Goal: Task Accomplishment & Management: Complete application form

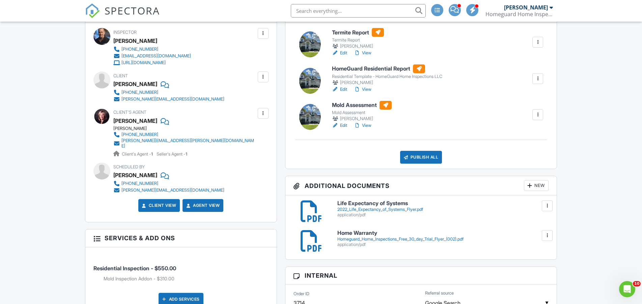
click at [368, 110] on h6 "Mold Assessment" at bounding box center [362, 105] width 60 height 9
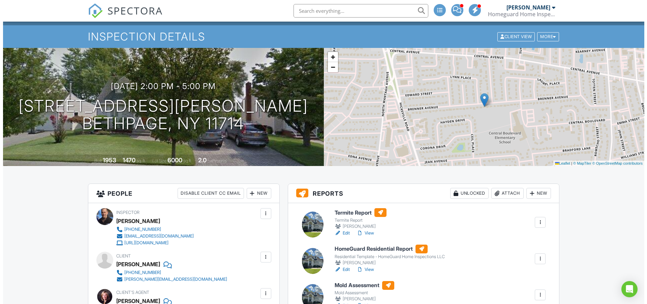
scroll to position [97, 0]
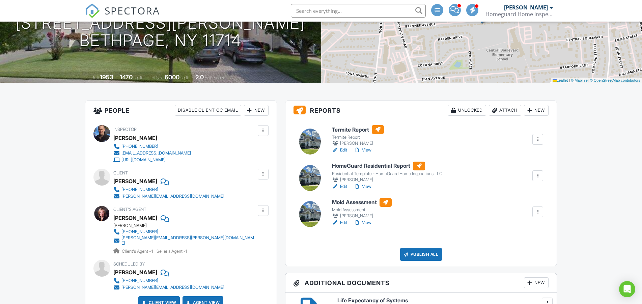
click at [528, 116] on div "New" at bounding box center [536, 110] width 25 height 11
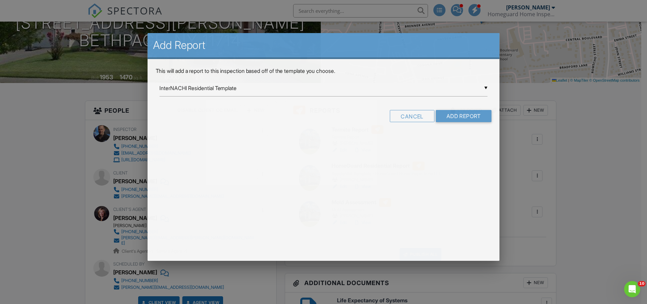
scroll to position [0, 0]
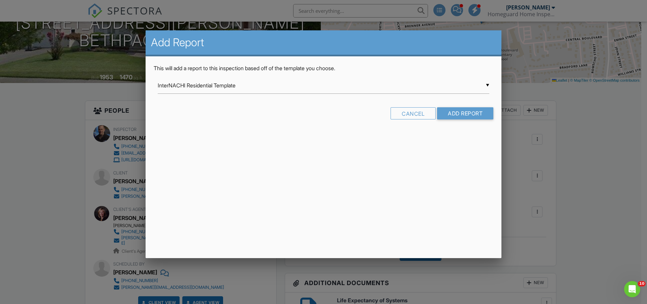
click at [484, 94] on input "InterNACHI Residential Template" at bounding box center [324, 85] width 332 height 17
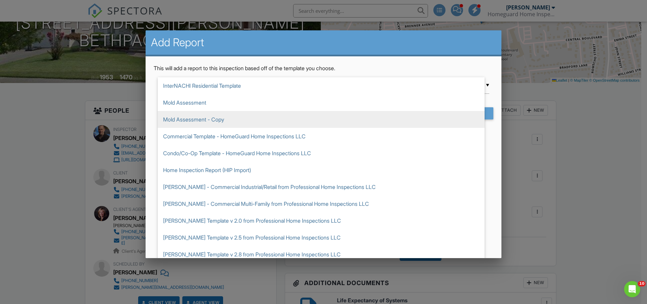
click at [220, 128] on span "Mold Assessment - Copy" at bounding box center [321, 119] width 327 height 17
type input "Mold Assessment - Copy"
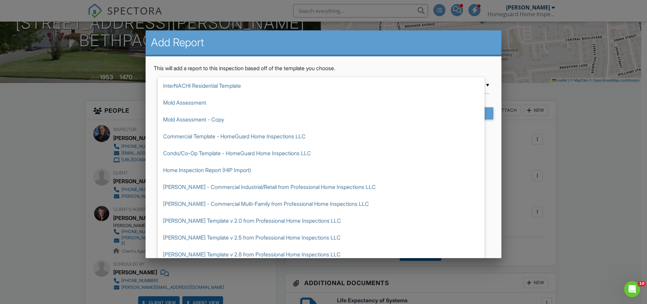
scroll to position [37, 0]
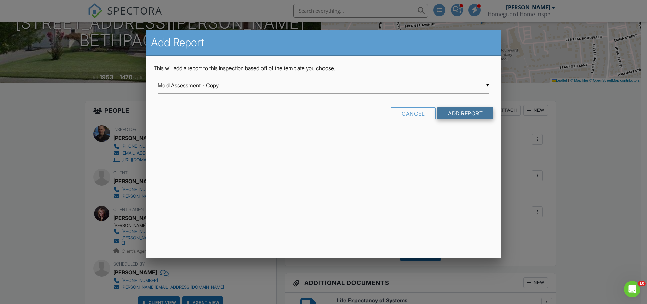
click at [438, 119] on input "Add Report" at bounding box center [465, 113] width 56 height 12
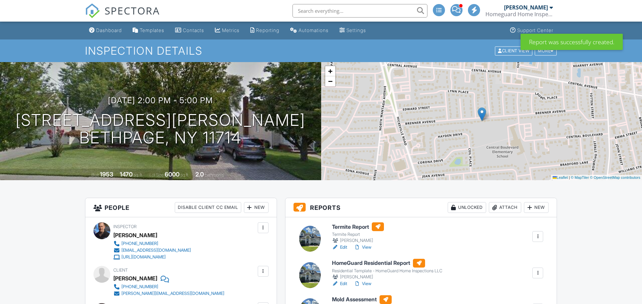
click at [534, 303] on div at bounding box center [537, 308] width 7 height 7
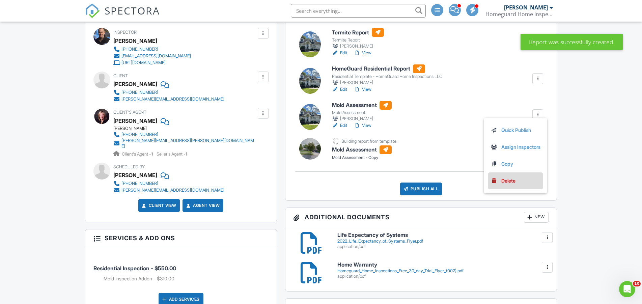
click at [490, 184] on link "Delete" at bounding box center [515, 180] width 50 height 7
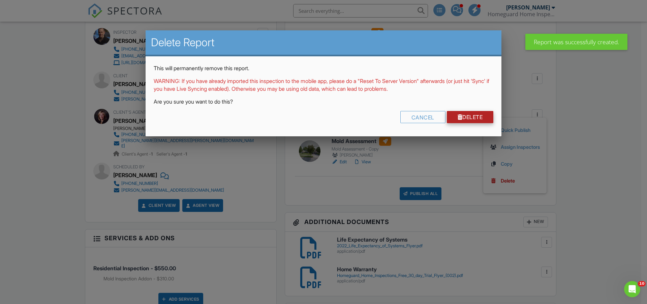
click at [447, 123] on link "Delete" at bounding box center [470, 117] width 47 height 12
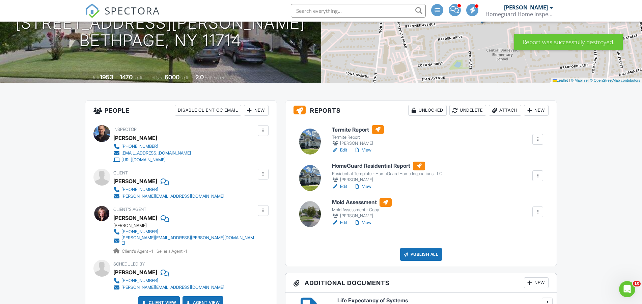
click at [371, 190] on link "View" at bounding box center [363, 186] width 18 height 7
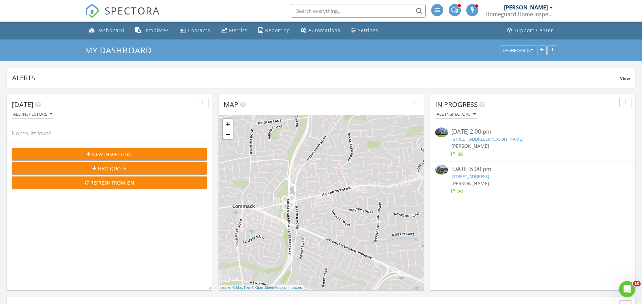
scroll to position [889, 648]
click at [483, 142] on link "87 Brenner Ave, Bethpage, NY 11714" at bounding box center [487, 139] width 72 height 6
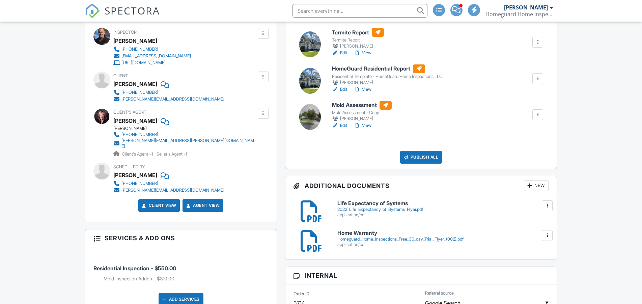
scroll to position [194, 0]
click at [347, 93] on link "Edit" at bounding box center [339, 89] width 15 height 7
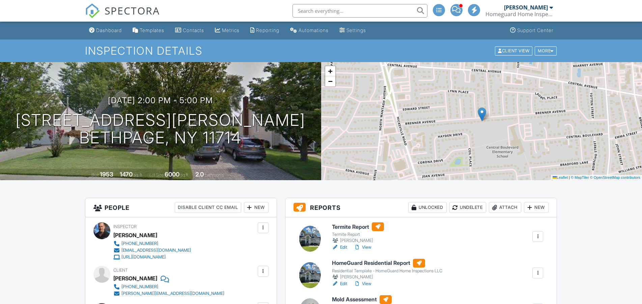
click at [371, 244] on link "View" at bounding box center [363, 247] width 18 height 7
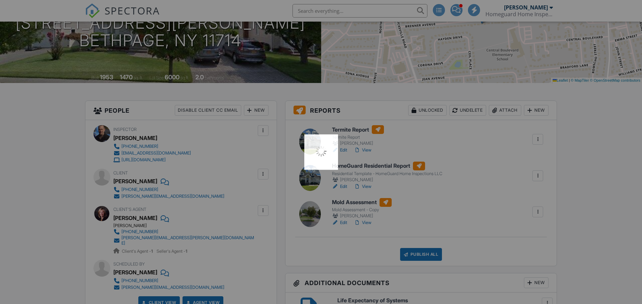
scroll to position [97, 0]
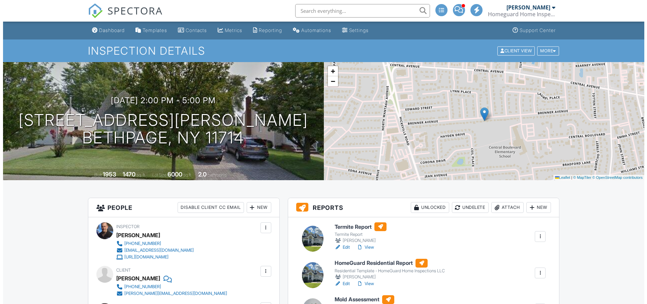
scroll to position [194, 0]
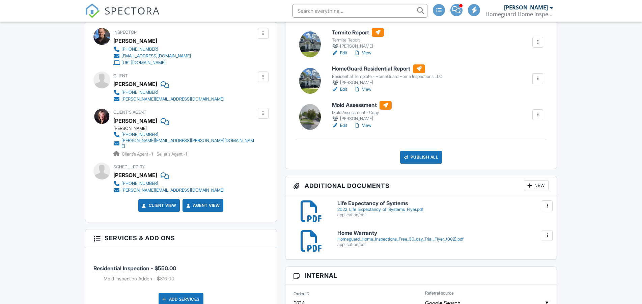
click at [428, 164] on div "Publish All" at bounding box center [421, 157] width 42 height 13
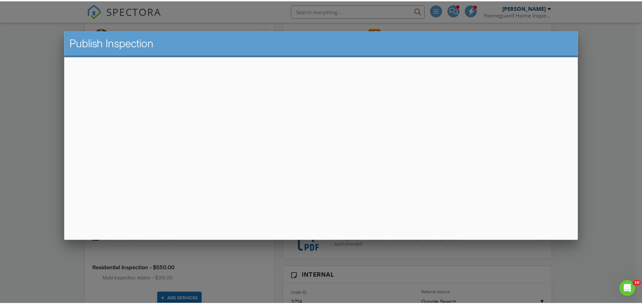
scroll to position [0, 0]
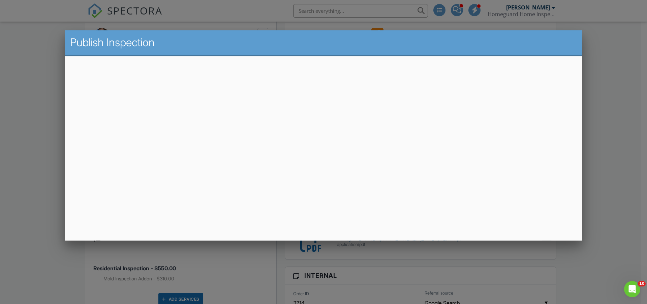
click at [611, 91] on div at bounding box center [323, 156] width 647 height 380
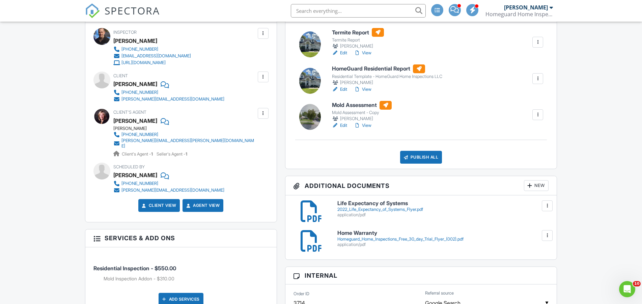
click at [414, 164] on div "Publish All" at bounding box center [421, 157] width 42 height 13
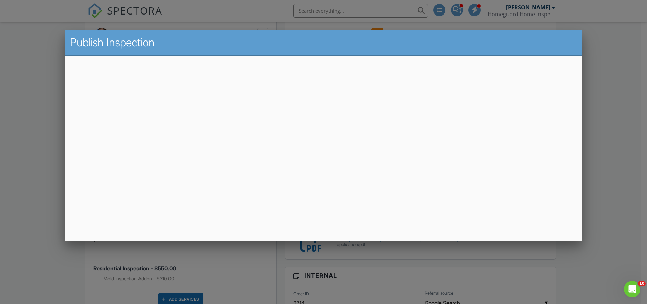
click at [618, 89] on div at bounding box center [323, 156] width 647 height 380
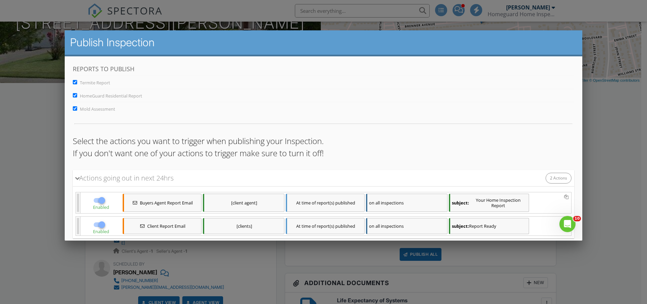
click at [75, 111] on input "Mold Assessment" at bounding box center [75, 108] width 4 height 4
checkbox input "false"
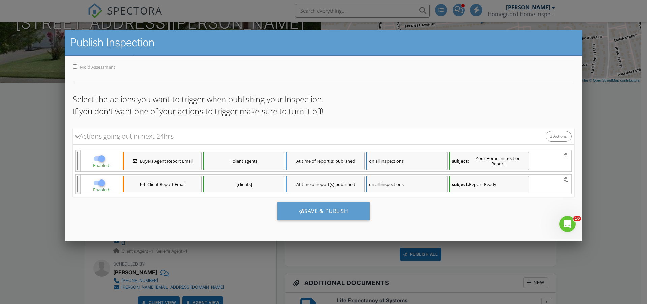
scroll to position [71, 0]
click at [312, 208] on div "Save & Publish" at bounding box center [324, 211] width 93 height 18
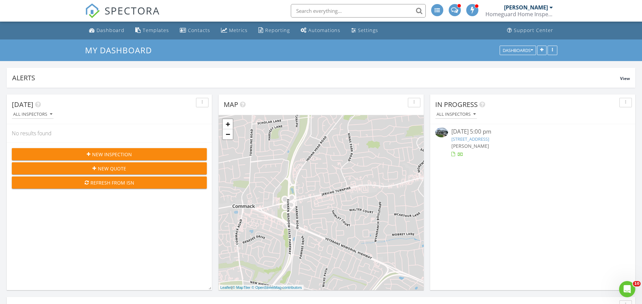
scroll to position [128, 205]
click at [489, 142] on link "132 Walnut St, Massapequa Park, NY 11762" at bounding box center [470, 139] width 38 height 6
click at [489, 142] on link "[STREET_ADDRESS]" at bounding box center [470, 139] width 38 height 6
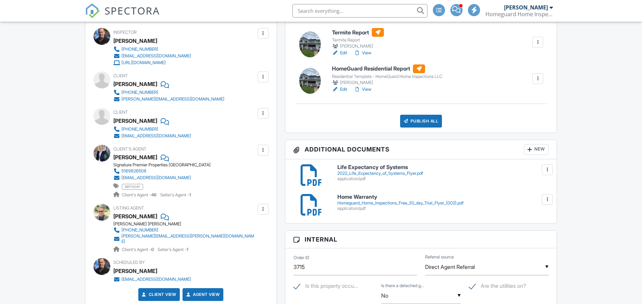
scroll to position [194, 0]
click at [371, 93] on link "View" at bounding box center [363, 89] width 18 height 7
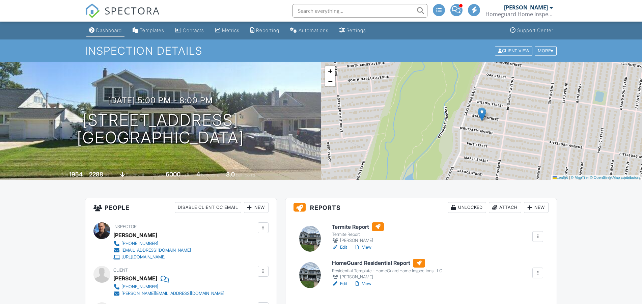
click at [110, 31] on div "Dashboard" at bounding box center [109, 30] width 26 height 6
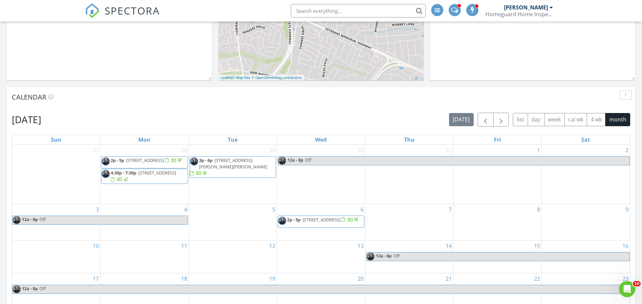
scroll to position [388, 0]
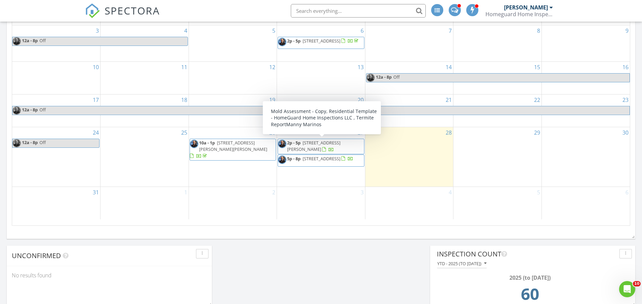
click at [305, 152] on span "[STREET_ADDRESS][PERSON_NAME]" at bounding box center [313, 146] width 53 height 12
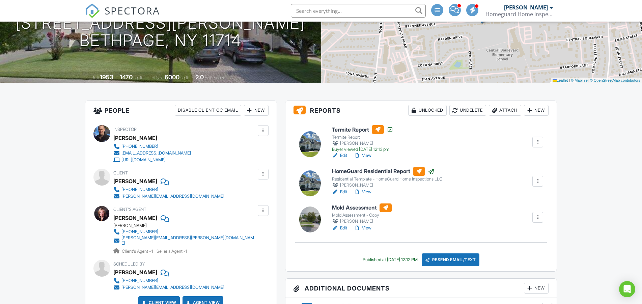
scroll to position [97, 0]
click at [347, 159] on link "Edit" at bounding box center [339, 155] width 15 height 7
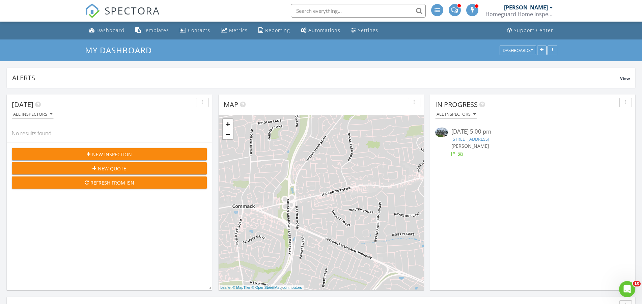
click at [489, 142] on link "132 Walnut St, Massapequa Park, NY 11762" at bounding box center [470, 139] width 38 height 6
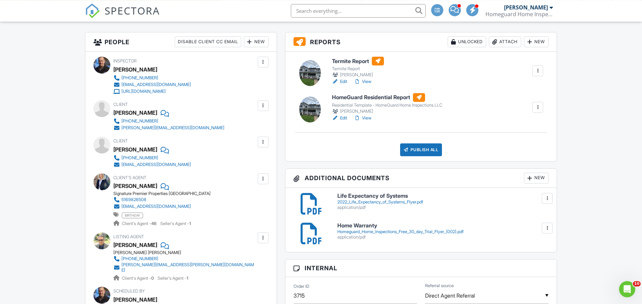
scroll to position [194, 0]
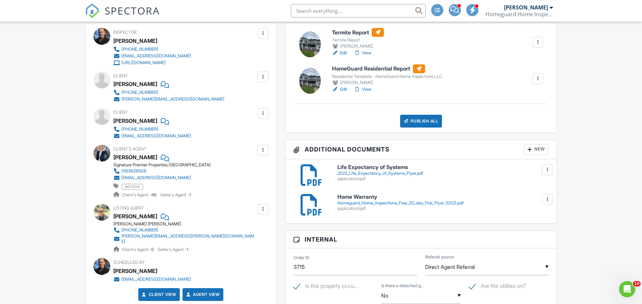
click at [347, 93] on link "Edit" at bounding box center [339, 89] width 15 height 7
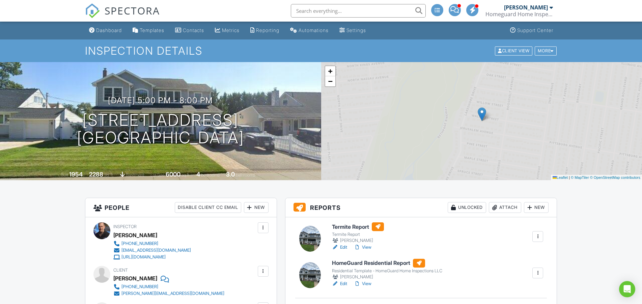
click at [371, 244] on link "View" at bounding box center [363, 247] width 18 height 7
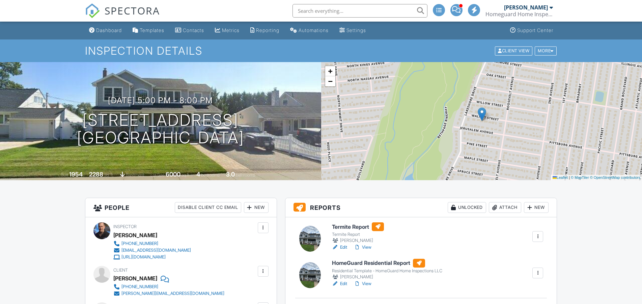
scroll to position [194, 0]
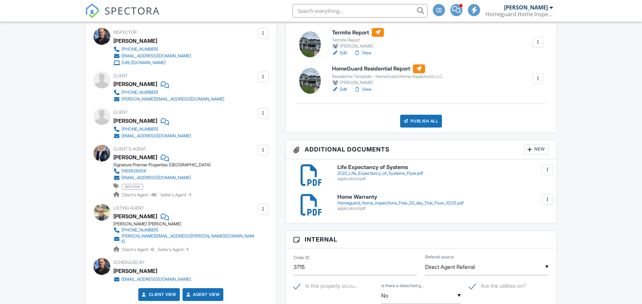
click at [419, 127] on div "Publish All" at bounding box center [421, 121] width 42 height 13
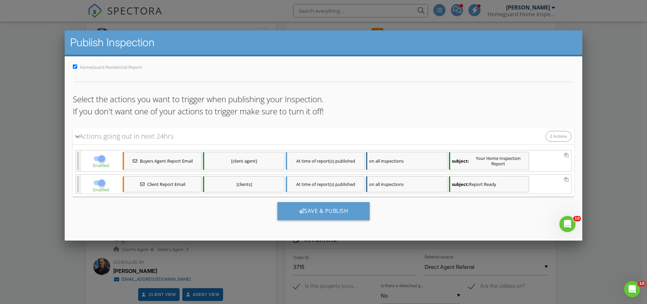
scroll to position [0, 0]
click at [320, 205] on div "Save & Publish" at bounding box center [324, 211] width 93 height 18
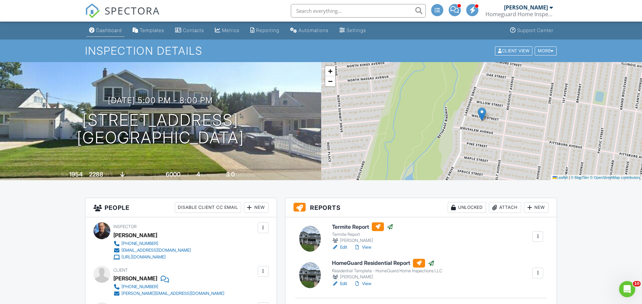
click at [121, 33] on div "Dashboard" at bounding box center [109, 30] width 26 height 6
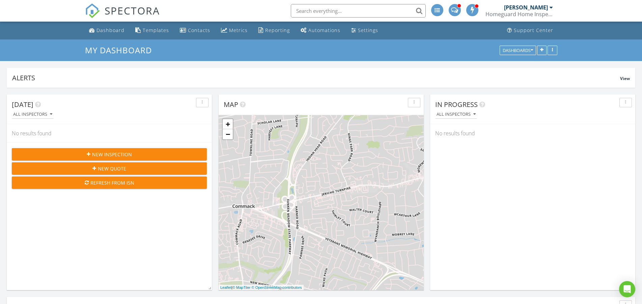
scroll to position [128, 205]
click at [106, 158] on span "New Inspection" at bounding box center [112, 154] width 40 height 7
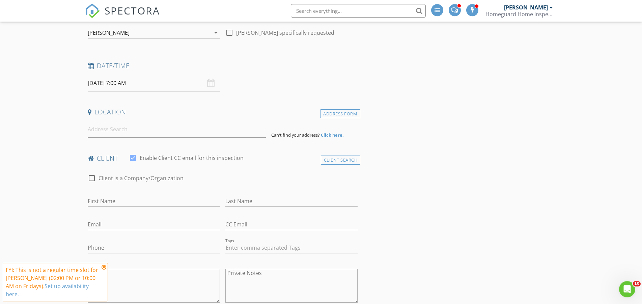
scroll to position [97, 0]
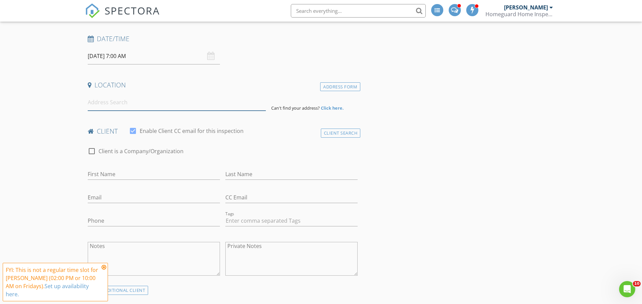
click at [98, 111] on input at bounding box center [177, 102] width 178 height 17
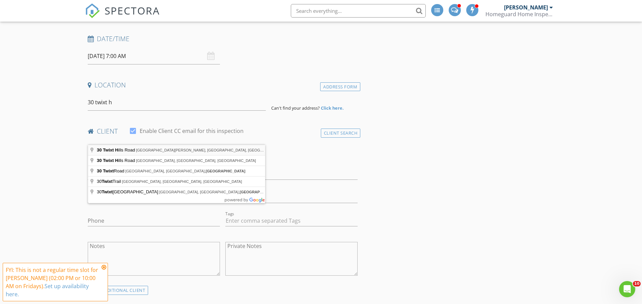
type input "[STREET_ADDRESS][PERSON_NAME]"
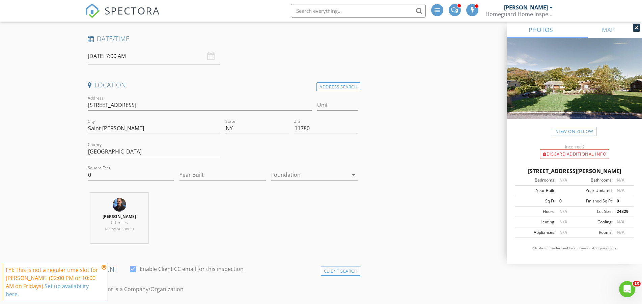
click at [106, 264] on icon at bounding box center [103, 266] width 5 height 5
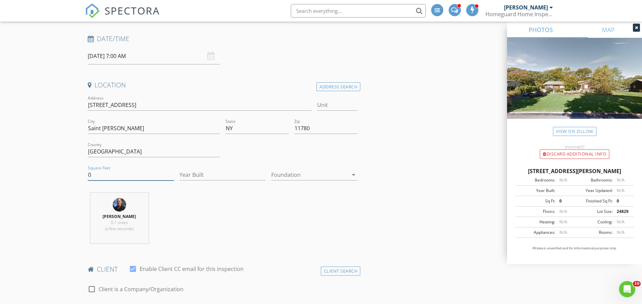
drag, startPoint x: 97, startPoint y: 208, endPoint x: 64, endPoint y: 203, distance: 32.7
click at [88, 180] on input "0" at bounding box center [131, 174] width 86 height 11
type input "2200"
click at [191, 180] on input "Year Built" at bounding box center [222, 174] width 86 height 11
type input "1970"
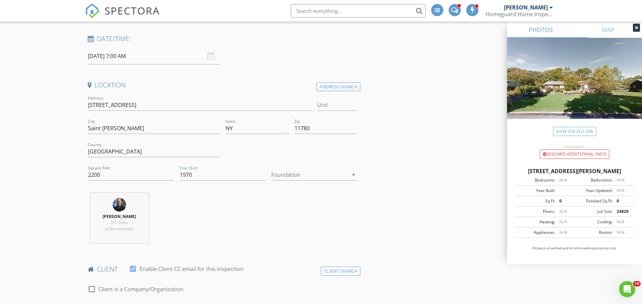
click at [281, 180] on div at bounding box center [309, 174] width 77 height 11
click at [286, 222] on div "Basement" at bounding box center [314, 224] width 75 height 8
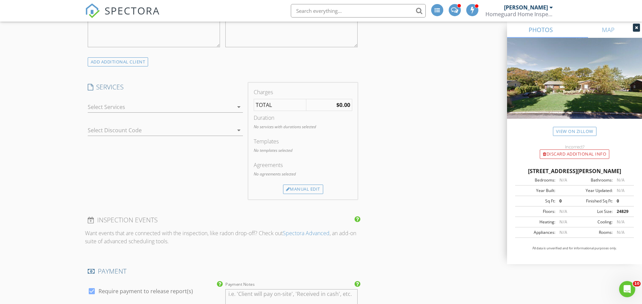
scroll to position [486, 0]
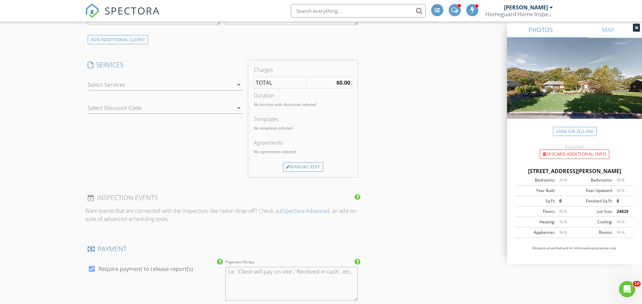
click at [123, 90] on div at bounding box center [161, 84] width 146 height 11
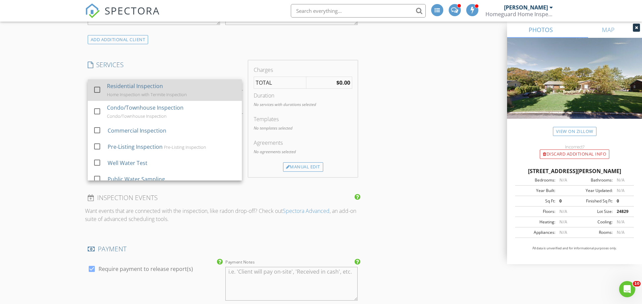
click at [100, 95] on div at bounding box center [96, 89] width 11 height 11
